Goal: Task Accomplishment & Management: Use online tool/utility

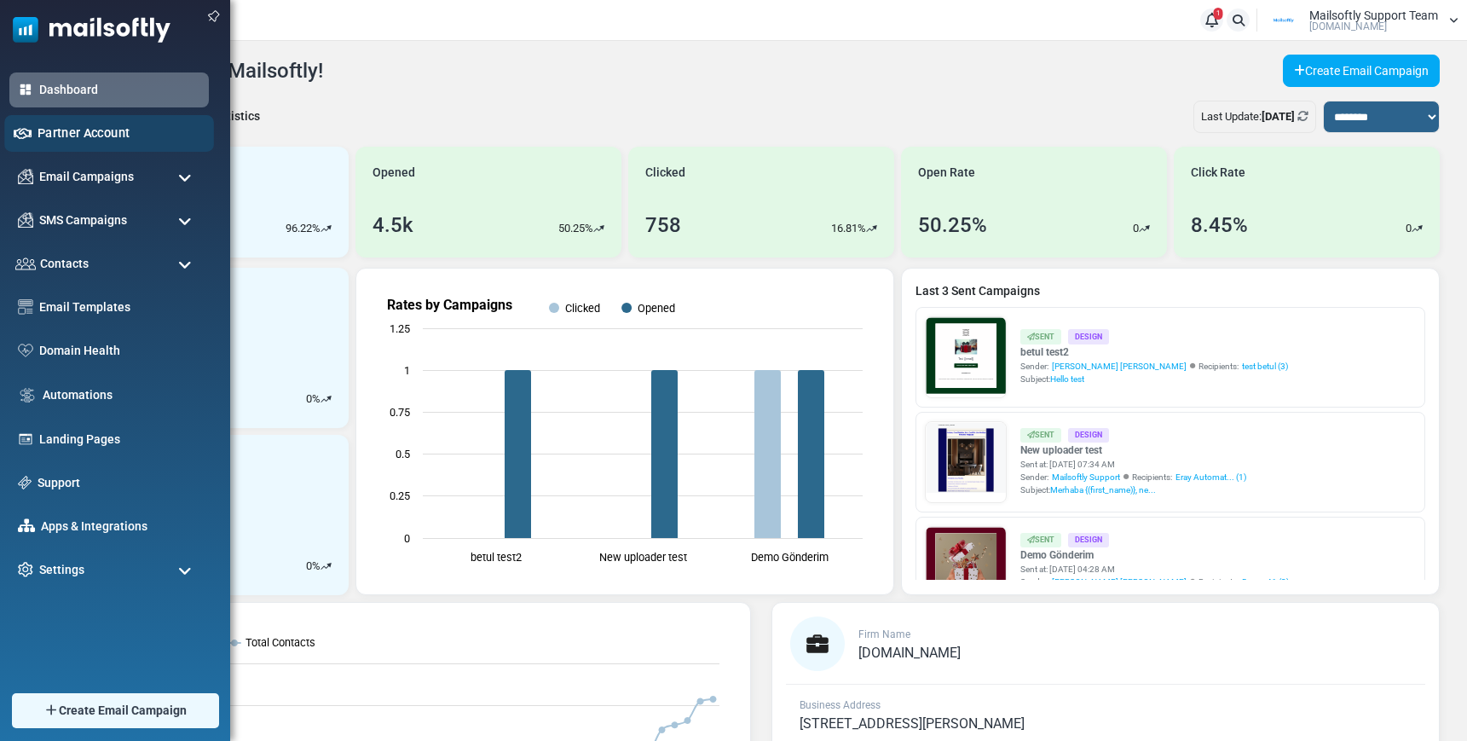
click at [84, 132] on link "Partner Account" at bounding box center [120, 133] width 167 height 19
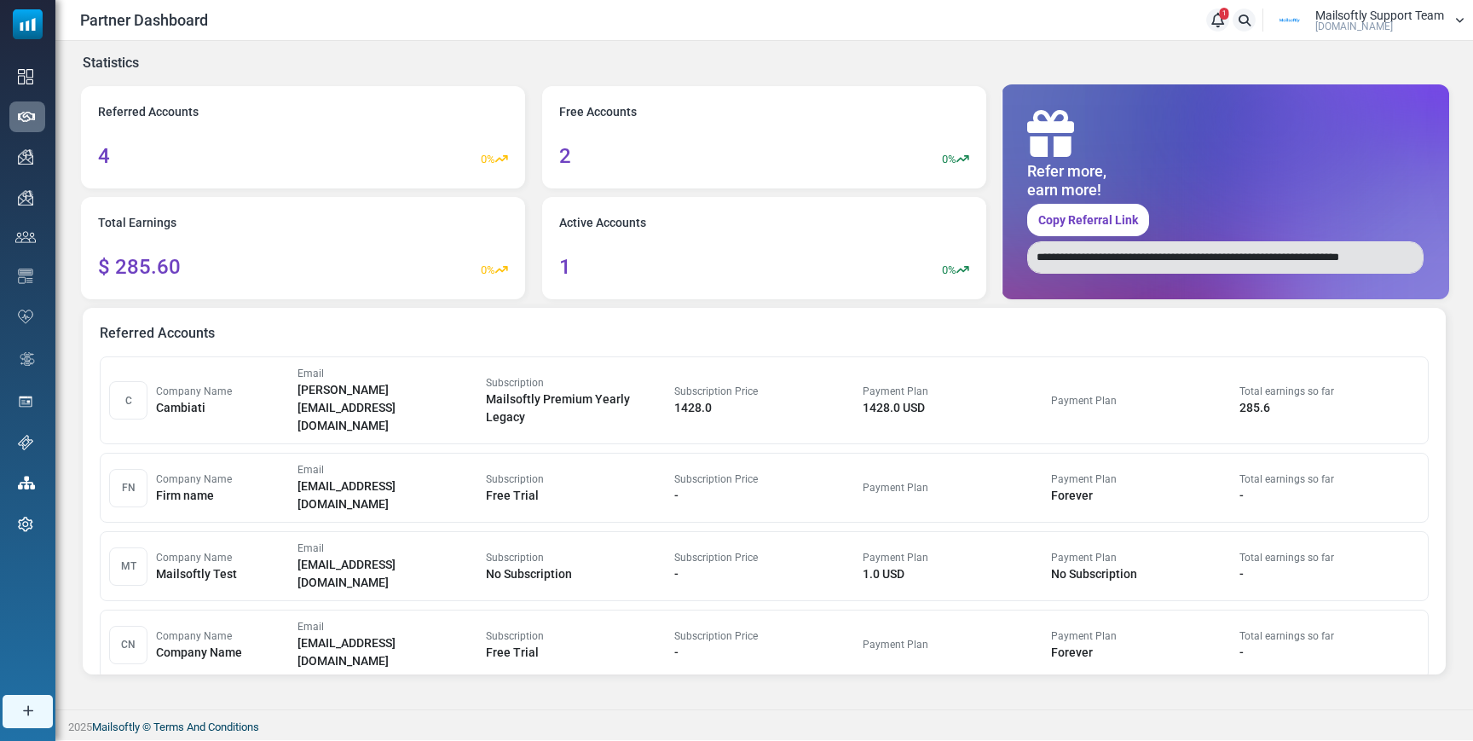
click at [0, 0] on link "Email Templates" at bounding box center [0, 0] width 0 height 0
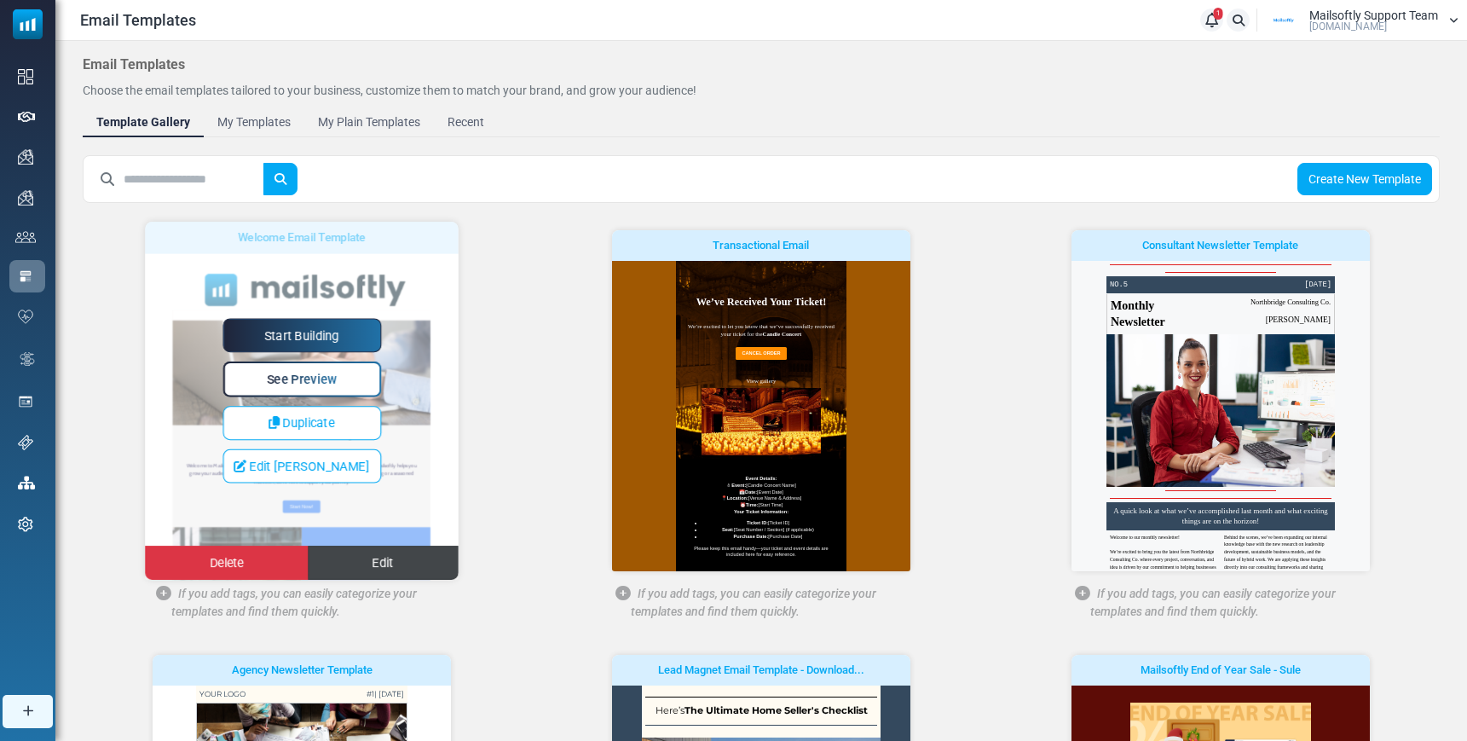
click at [374, 568] on span "Edit" at bounding box center [382, 563] width 21 height 14
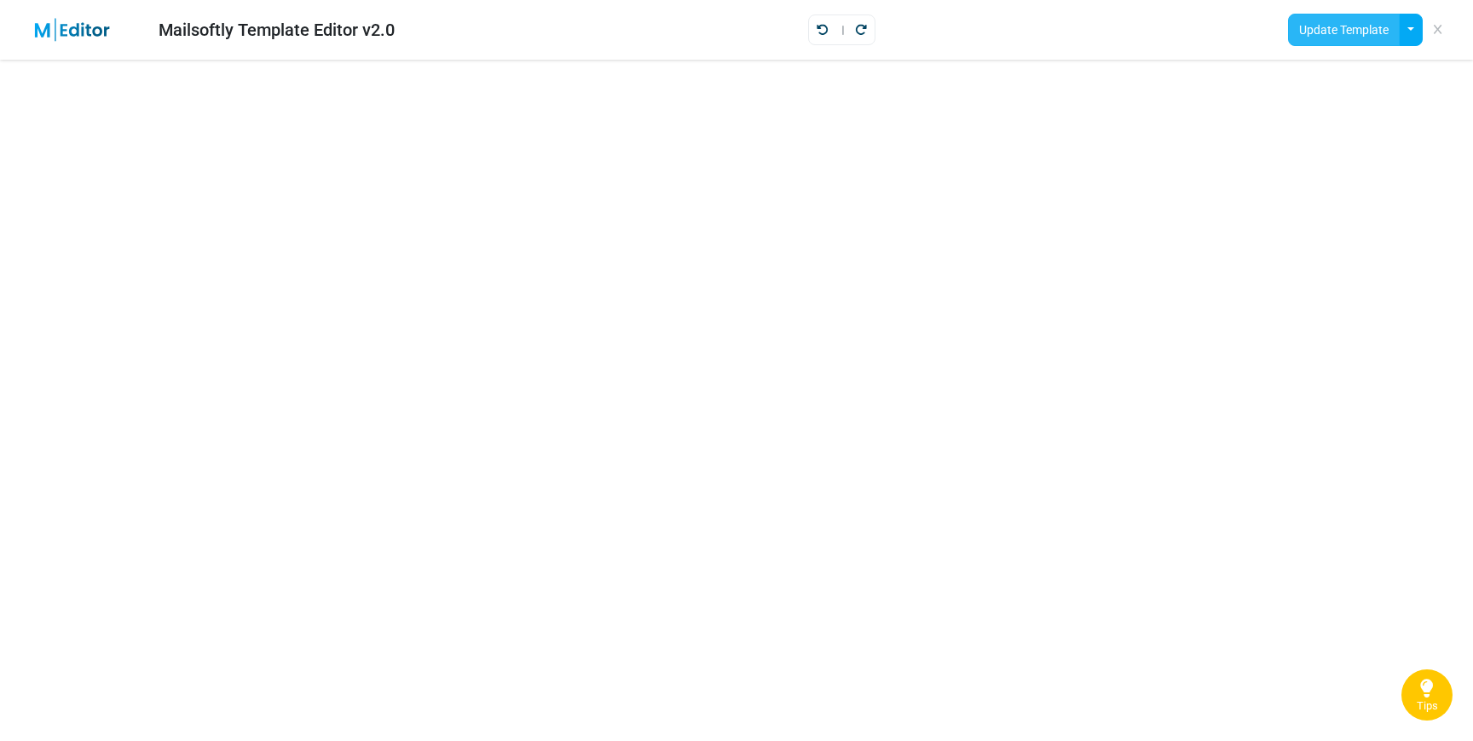
click at [1319, 38] on button "Update Template" at bounding box center [1344, 30] width 112 height 32
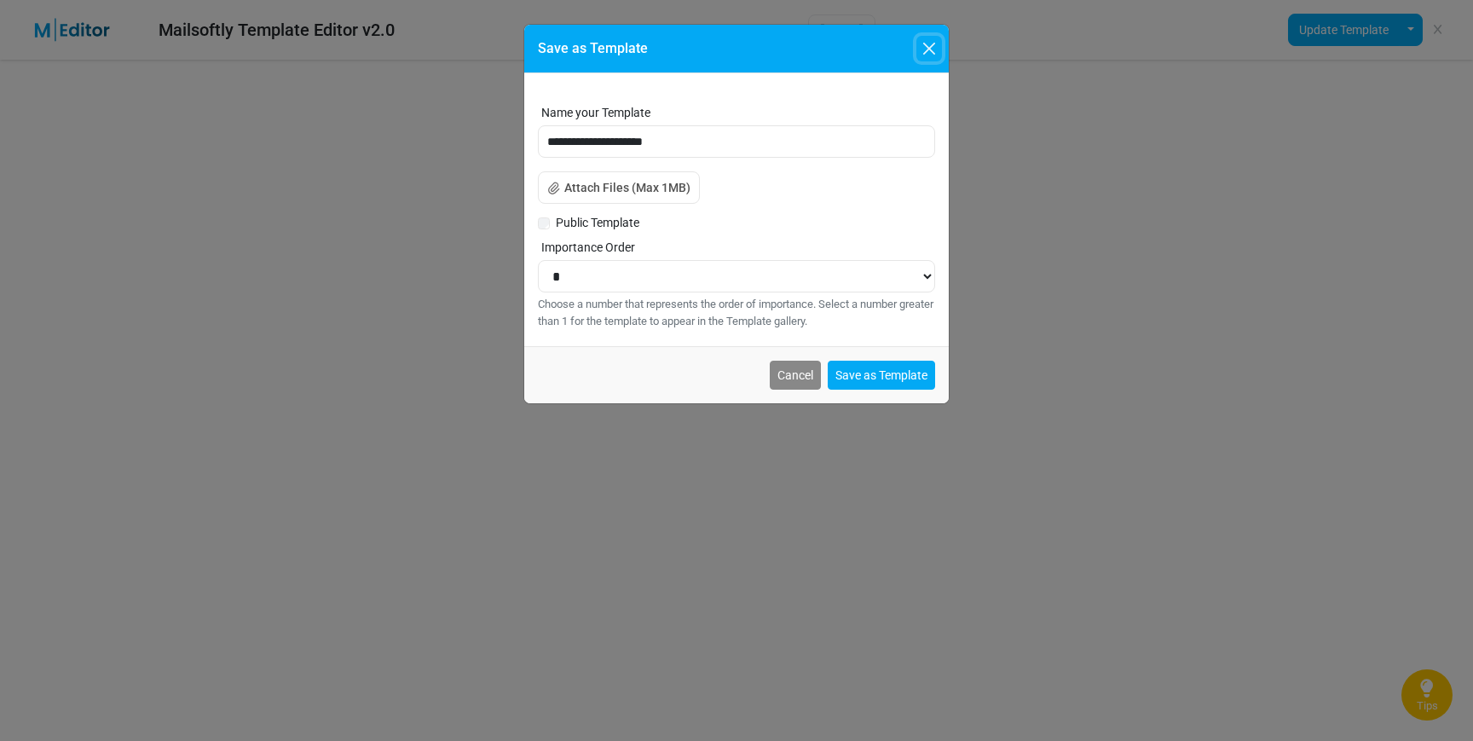
click at [926, 46] on button "Close" at bounding box center [929, 49] width 26 height 26
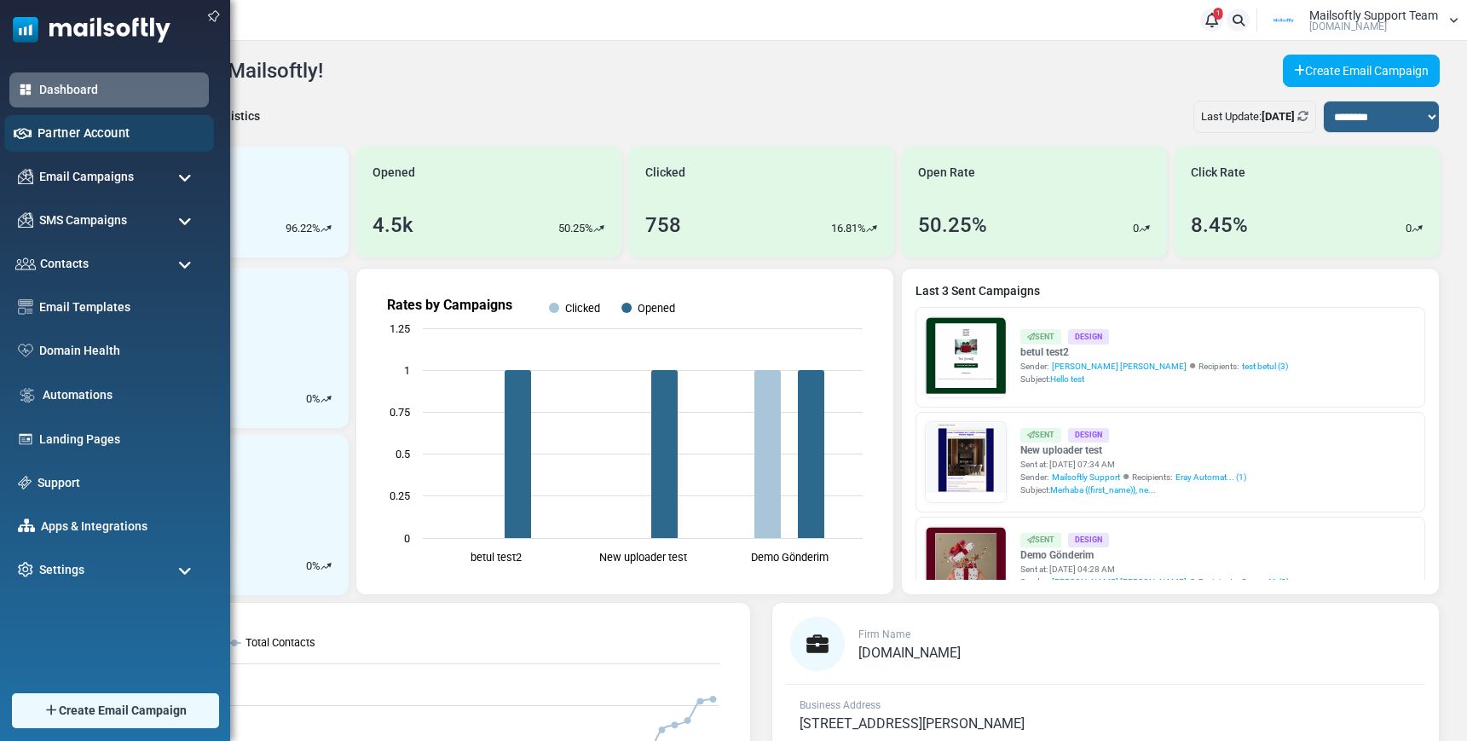
click at [72, 133] on link "Partner Account" at bounding box center [120, 133] width 167 height 19
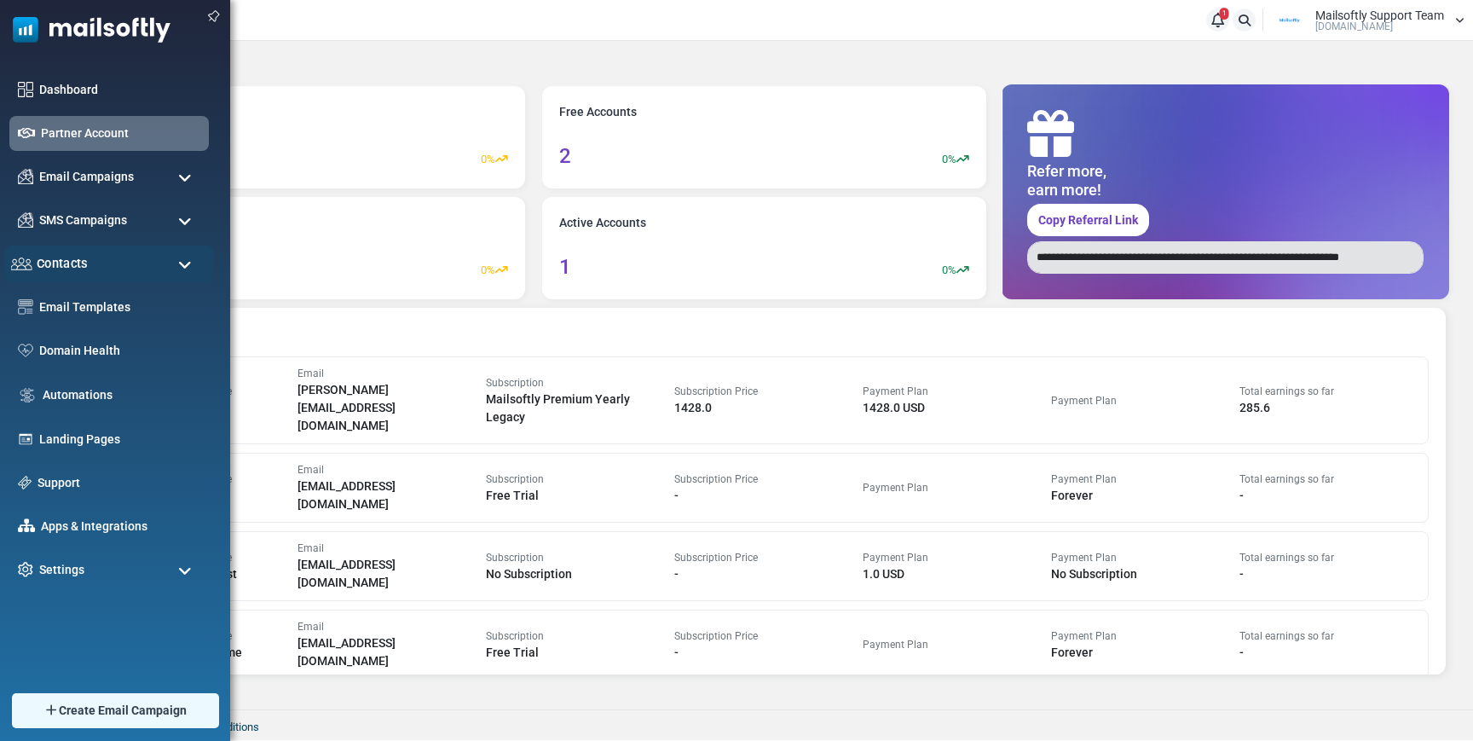
click at [89, 266] on div "Contacts" at bounding box center [109, 263] width 210 height 37
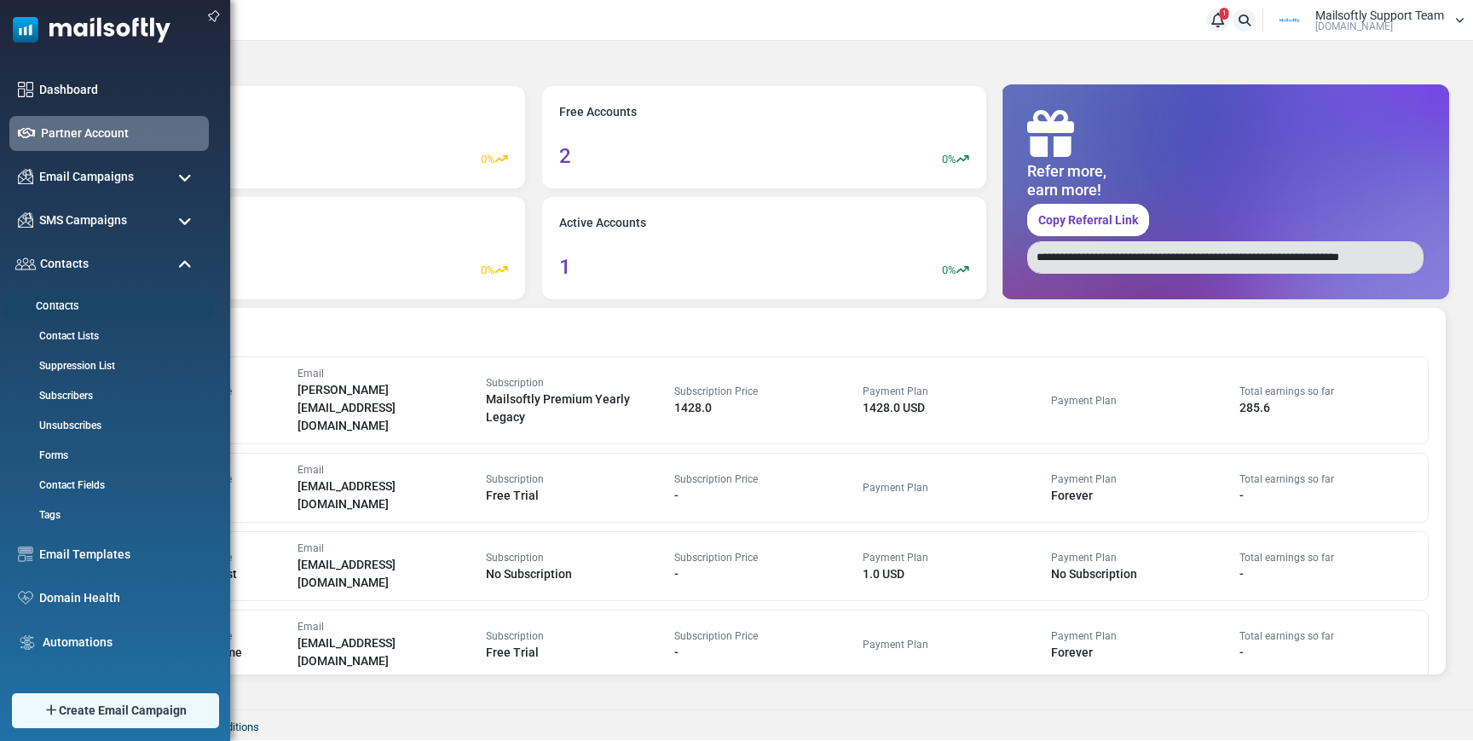
click at [68, 301] on link "Contacts" at bounding box center [106, 306] width 205 height 16
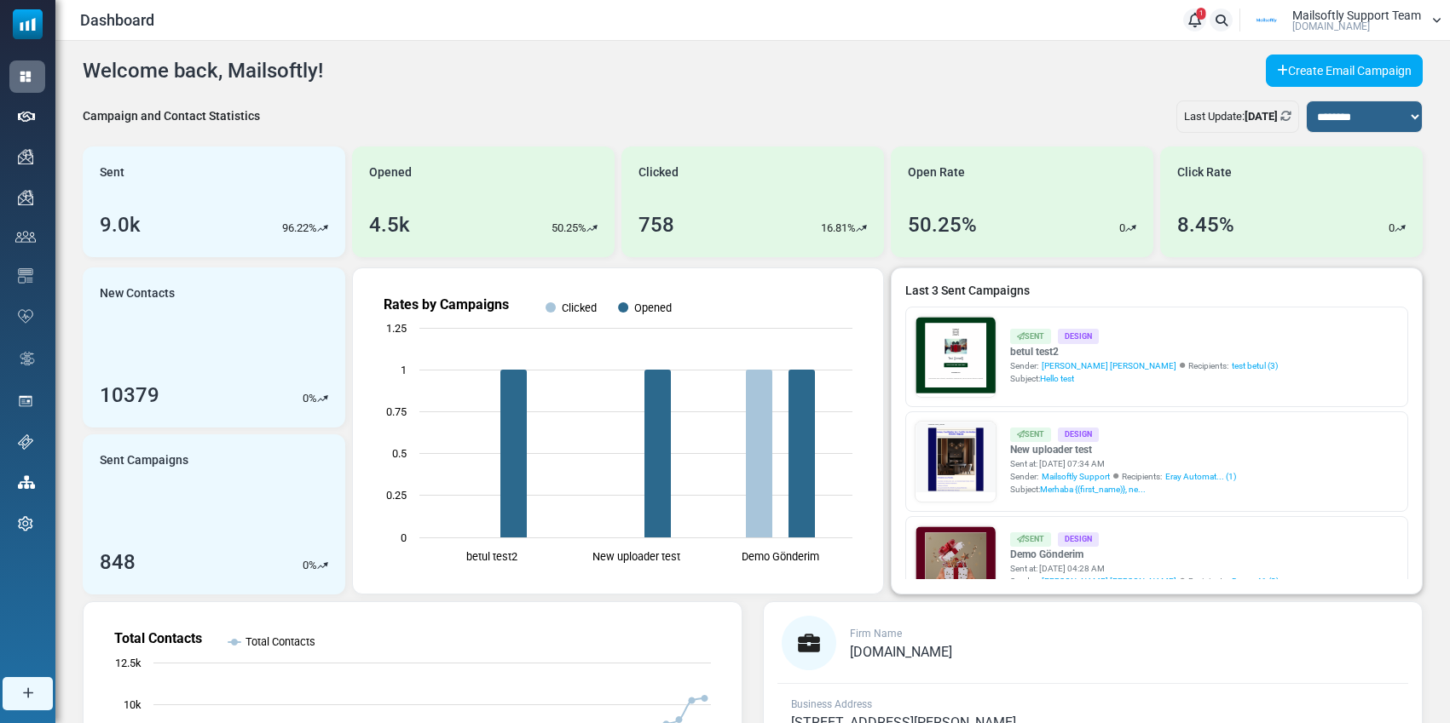
click at [960, 335] on link "Test {(email)} Shop Now and Save Big! Follow Us Lorem ipsum dolor sit amet, con…" at bounding box center [955, 602] width 80 height 570
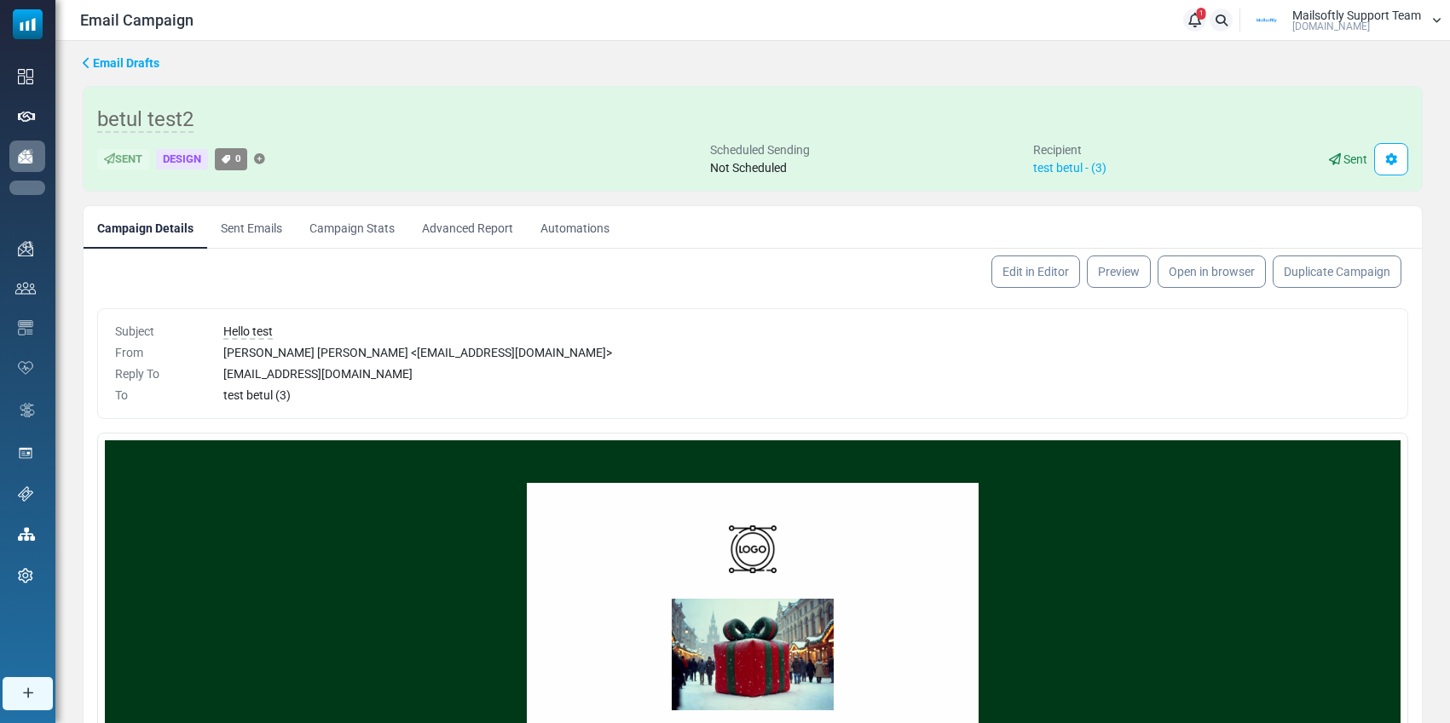
click at [0, 0] on link "Campaigns" at bounding box center [0, 0] width 0 height 0
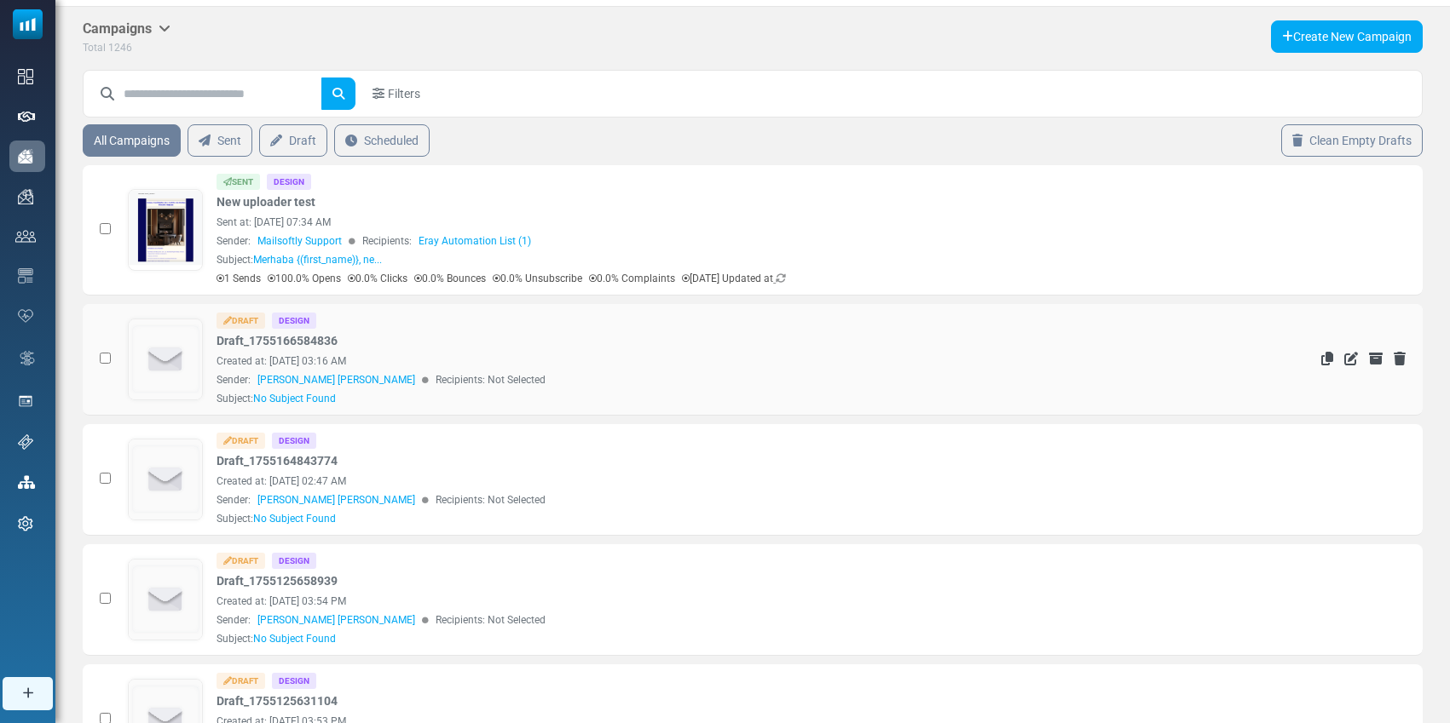
scroll to position [35, 0]
click at [287, 148] on link "Draft" at bounding box center [293, 140] width 68 height 32
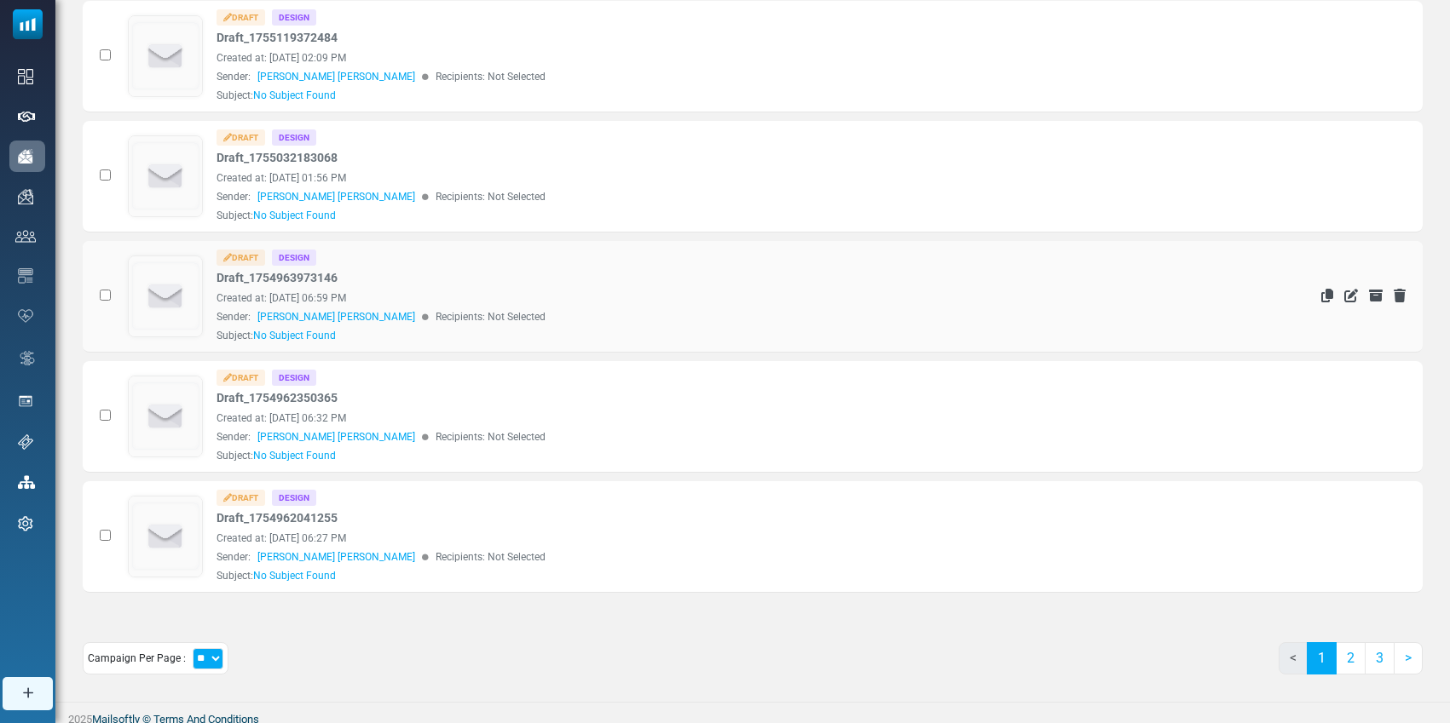
scroll to position [808, 0]
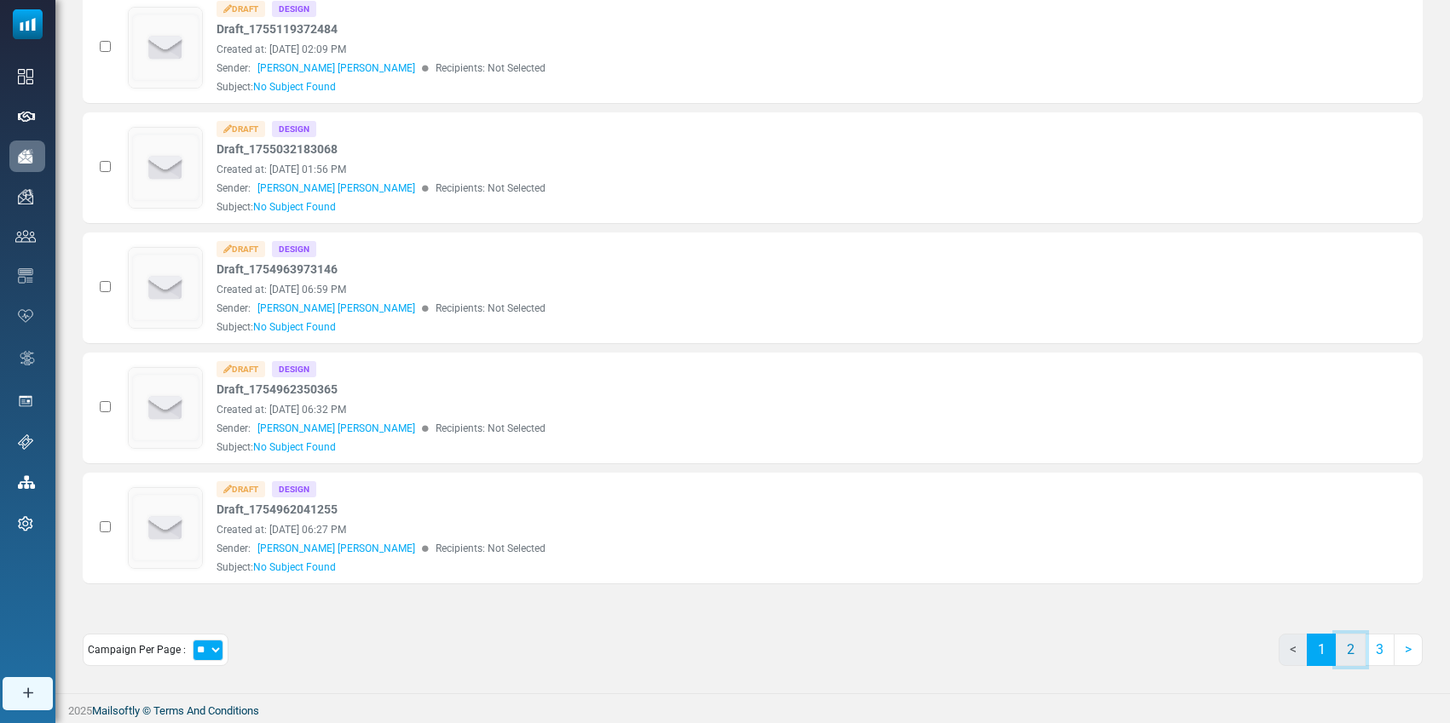
click at [1349, 654] on link "2" at bounding box center [1350, 650] width 30 height 32
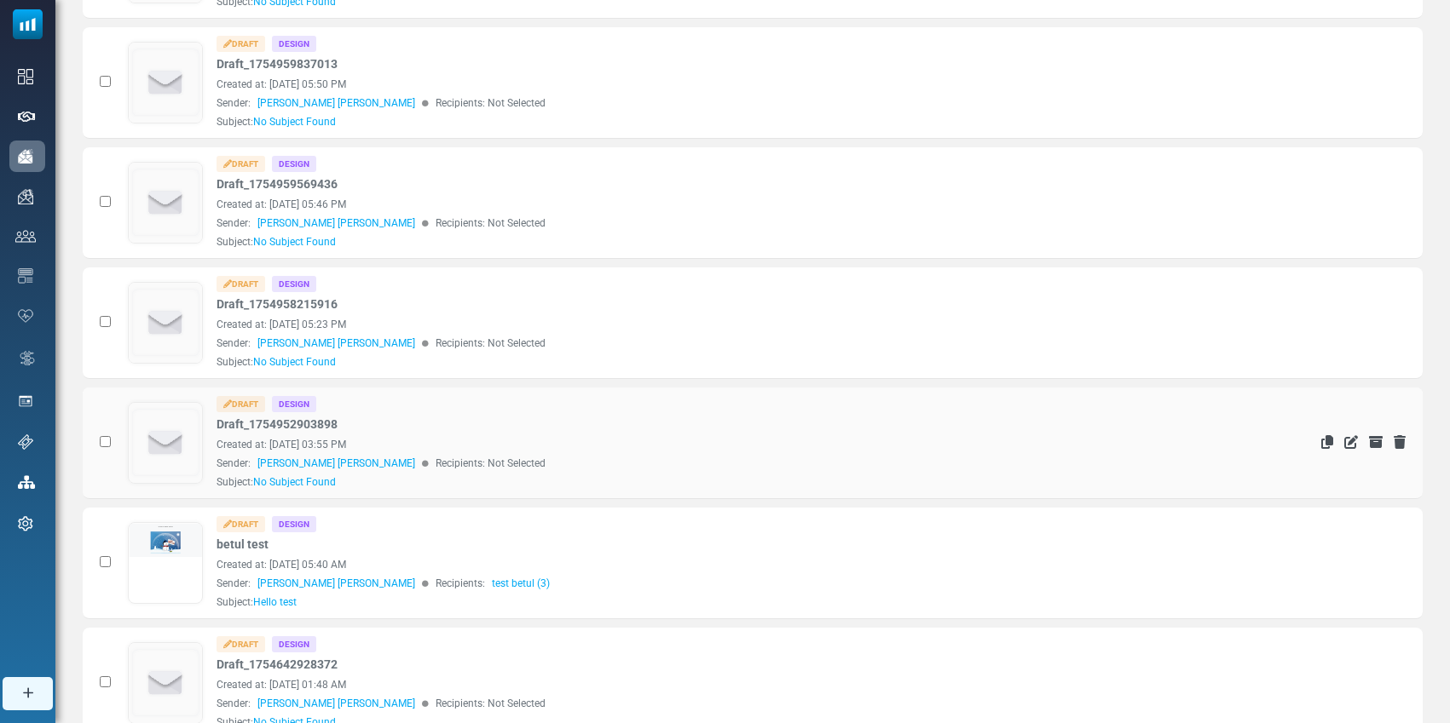
scroll to position [654, 0]
click at [166, 537] on link "HAPPY NEW YEAR" at bounding box center [165, 650] width 73 height 257
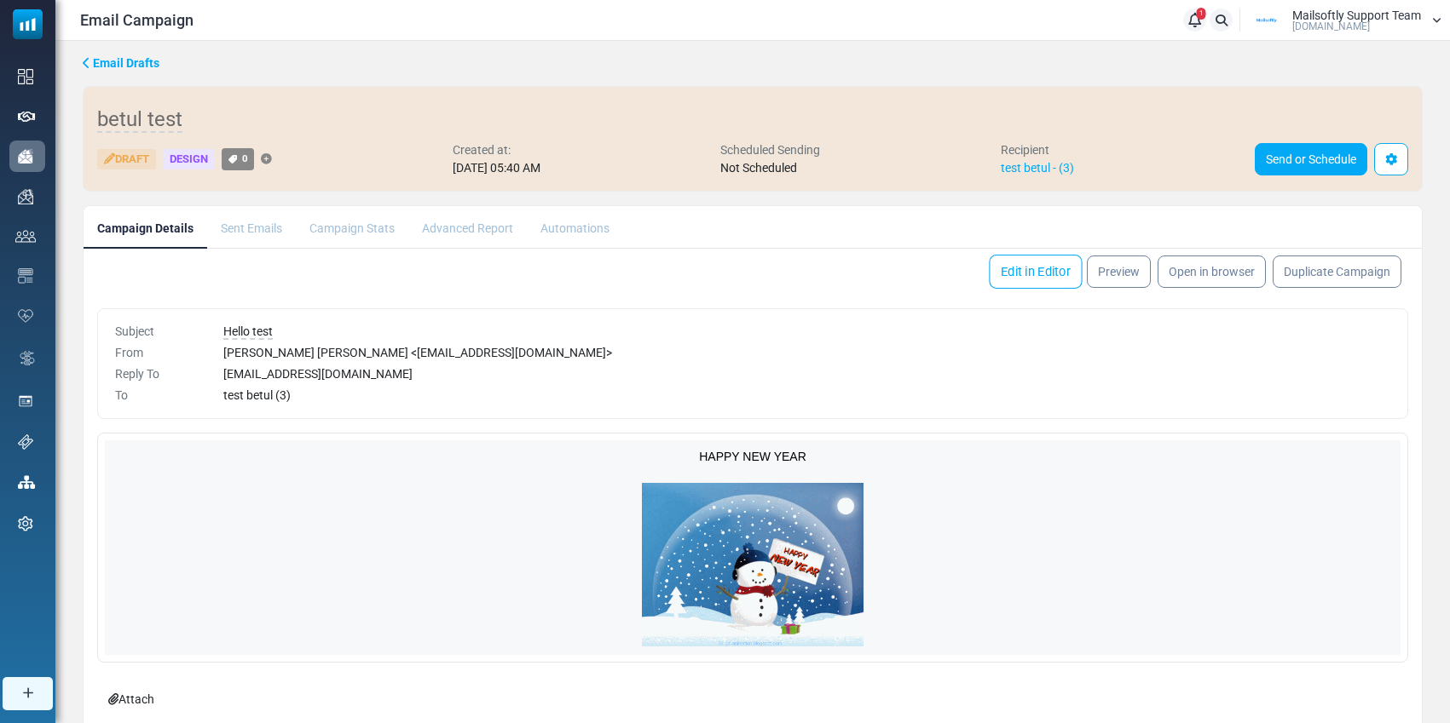
click at [1031, 283] on link "Edit in Editor" at bounding box center [1035, 272] width 93 height 34
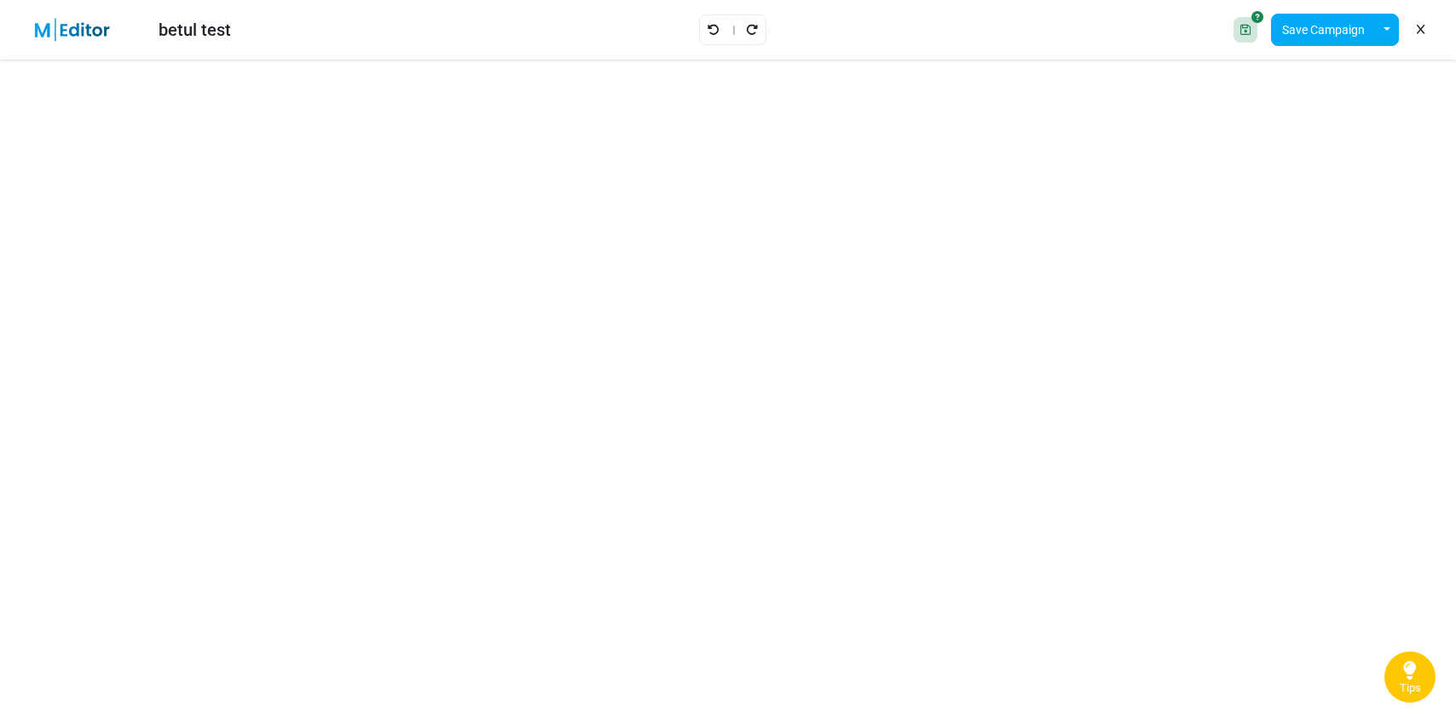
click at [199, 37] on div "betul test" at bounding box center [195, 30] width 72 height 26
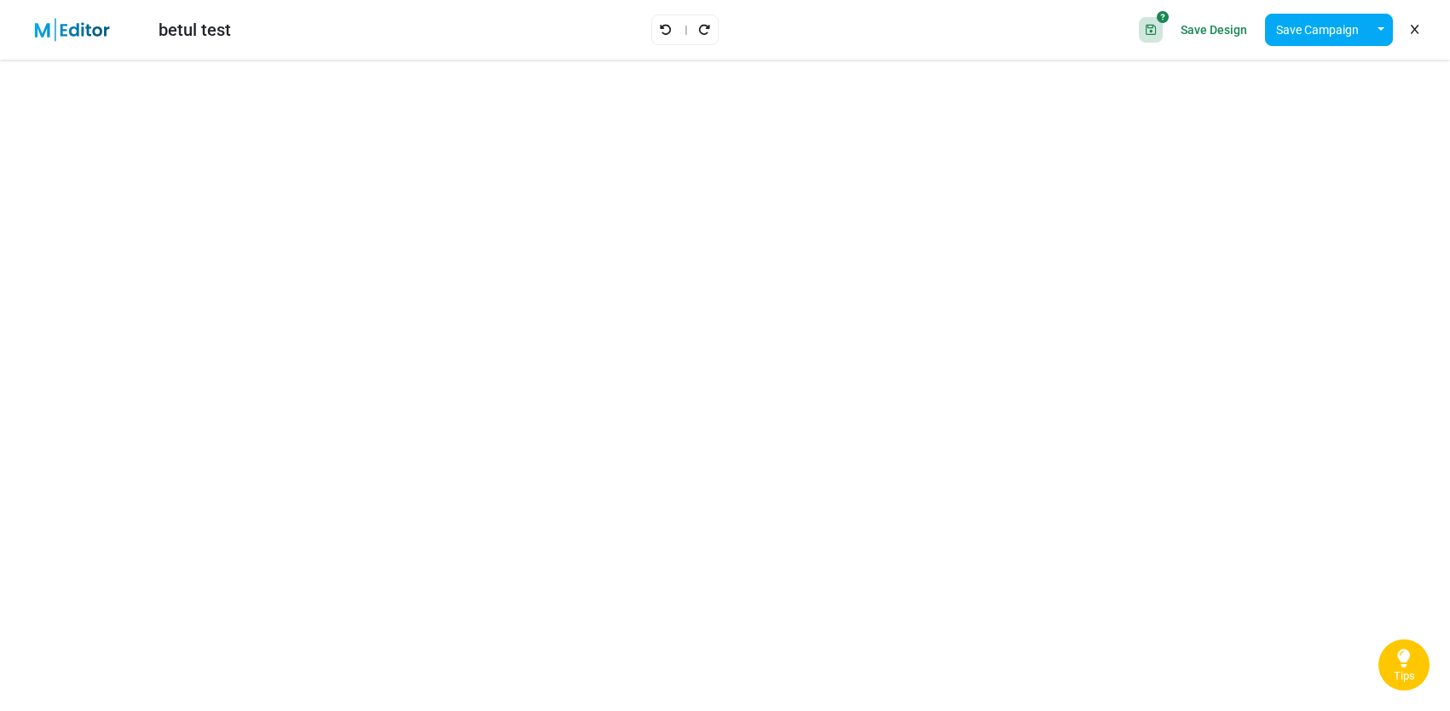
drag, startPoint x: 1405, startPoint y: 26, endPoint x: 1293, endPoint y: 585, distance: 569.4
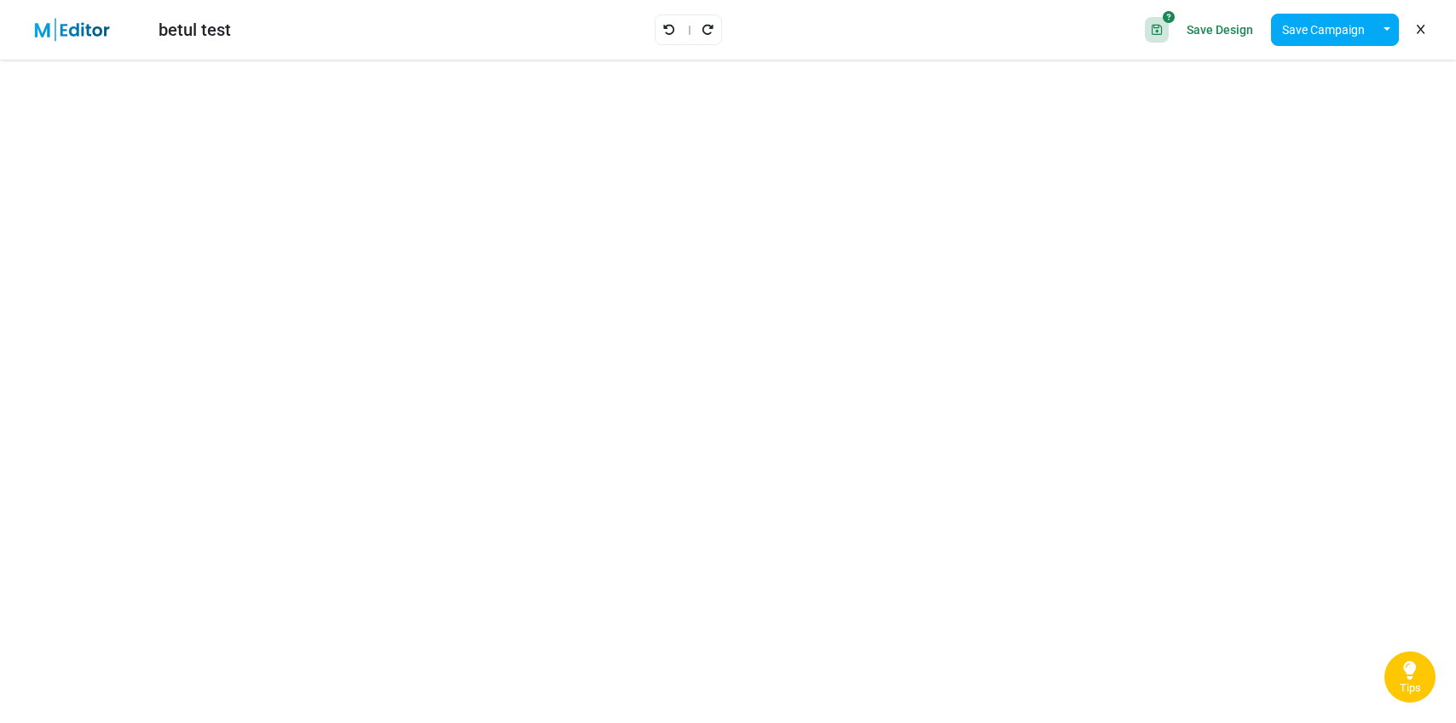
drag, startPoint x: 1299, startPoint y: 586, endPoint x: 1418, endPoint y: 447, distance: 183.1
